Goal: Navigation & Orientation: Find specific page/section

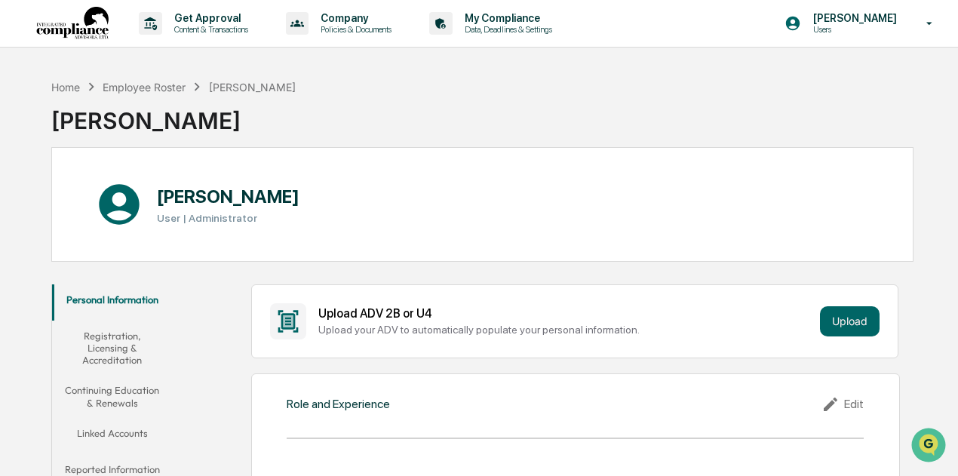
click at [98, 26] on img at bounding box center [72, 24] width 72 height 34
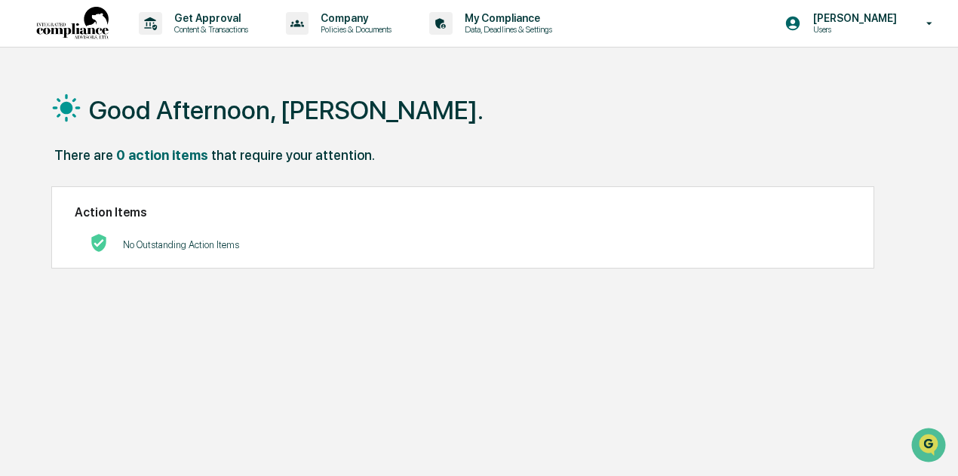
click at [92, 26] on img at bounding box center [72, 24] width 72 height 34
click at [54, 34] on img at bounding box center [72, 24] width 72 height 34
click at [77, 28] on img at bounding box center [72, 24] width 72 height 34
drag, startPoint x: 77, startPoint y: 28, endPoint x: 61, endPoint y: 74, distance: 48.7
click at [61, 74] on div "Good Afternoon, [PERSON_NAME]." at bounding box center [482, 109] width 862 height 75
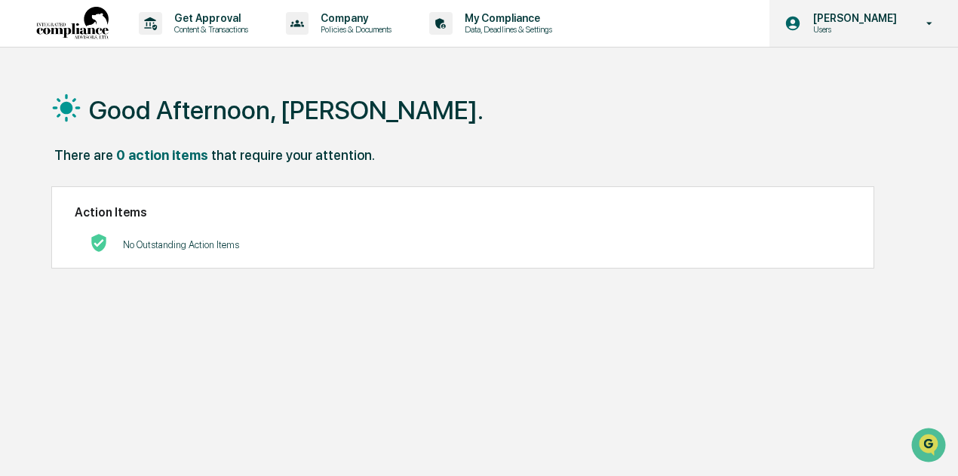
click at [934, 14] on div "[PERSON_NAME] Users" at bounding box center [864, 23] width 189 height 47
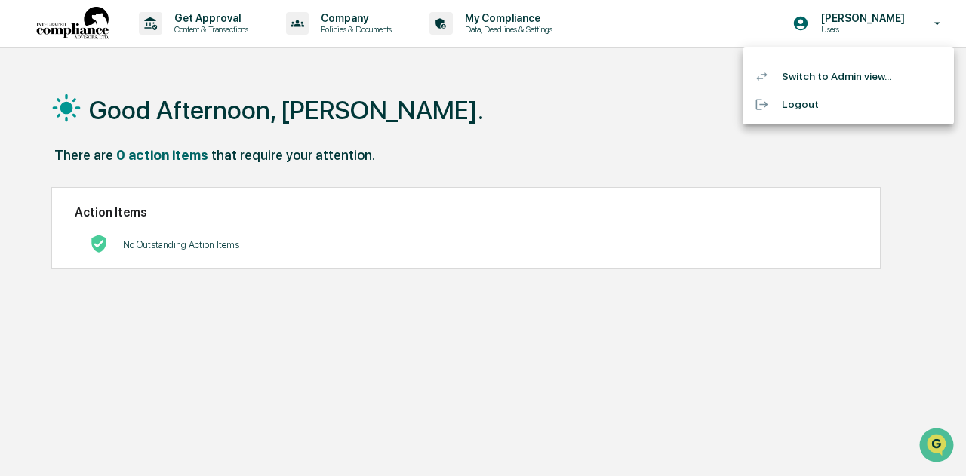
click at [601, 94] on div at bounding box center [483, 238] width 966 height 476
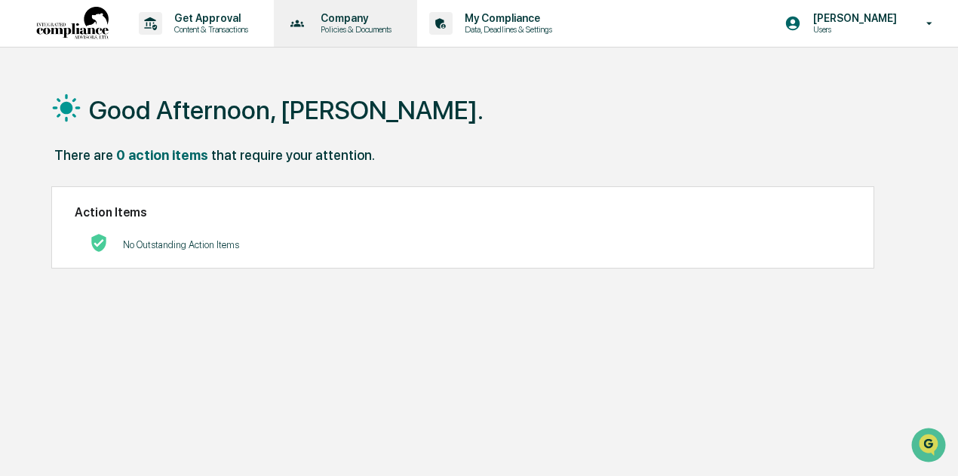
click at [361, 23] on p "Company" at bounding box center [354, 18] width 91 height 12
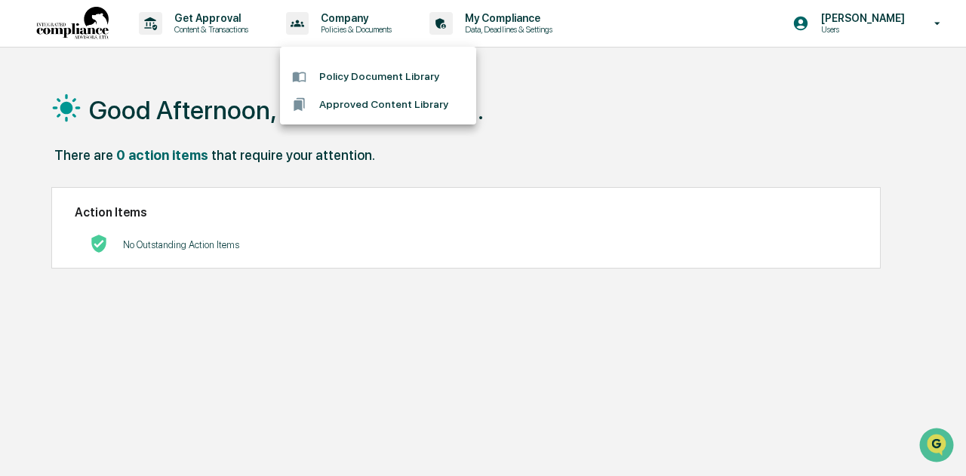
click at [496, 17] on div at bounding box center [483, 238] width 966 height 476
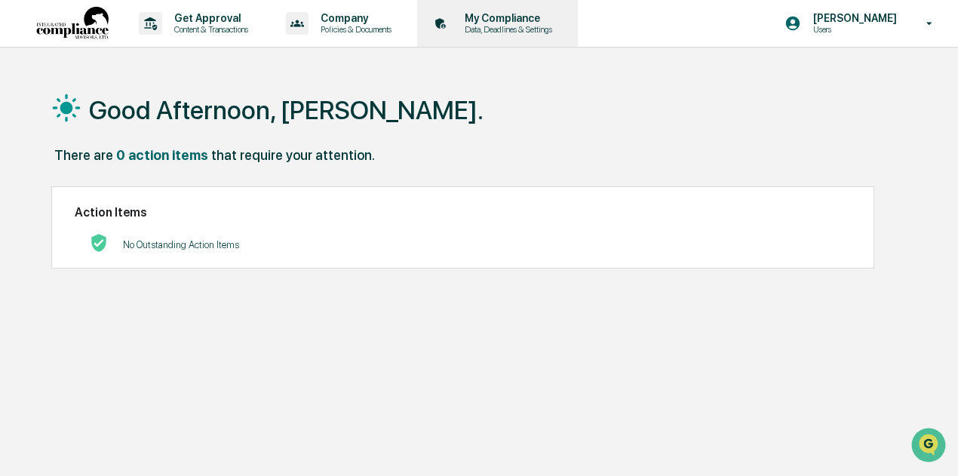
click at [499, 22] on p "My Compliance" at bounding box center [506, 18] width 107 height 12
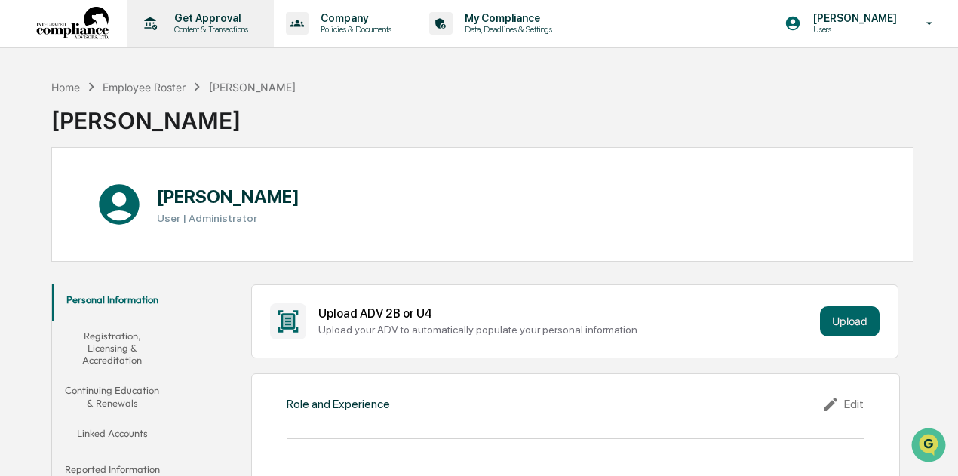
click at [208, 30] on p "Content & Transactions" at bounding box center [209, 29] width 94 height 11
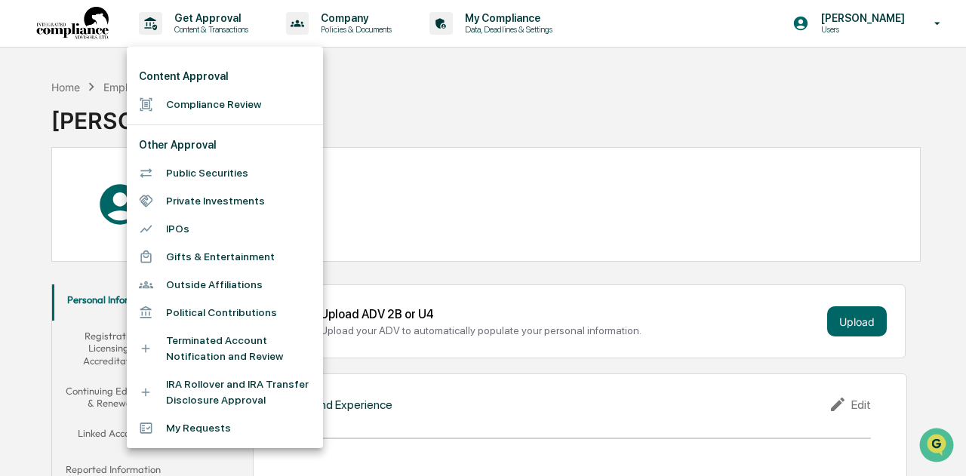
click at [373, 32] on div at bounding box center [483, 238] width 966 height 476
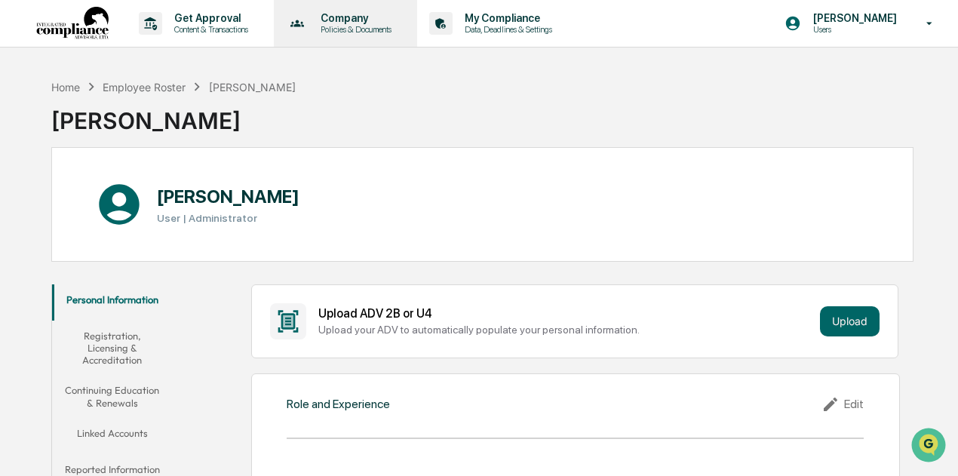
click at [354, 28] on p "Policies & Documents" at bounding box center [354, 29] width 91 height 11
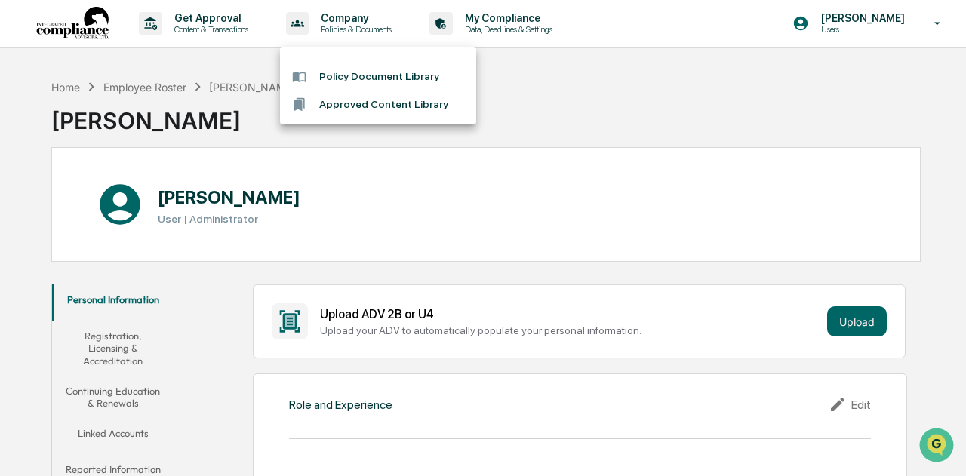
click at [189, 27] on div at bounding box center [483, 238] width 966 height 476
